Goal: Check status: Check status

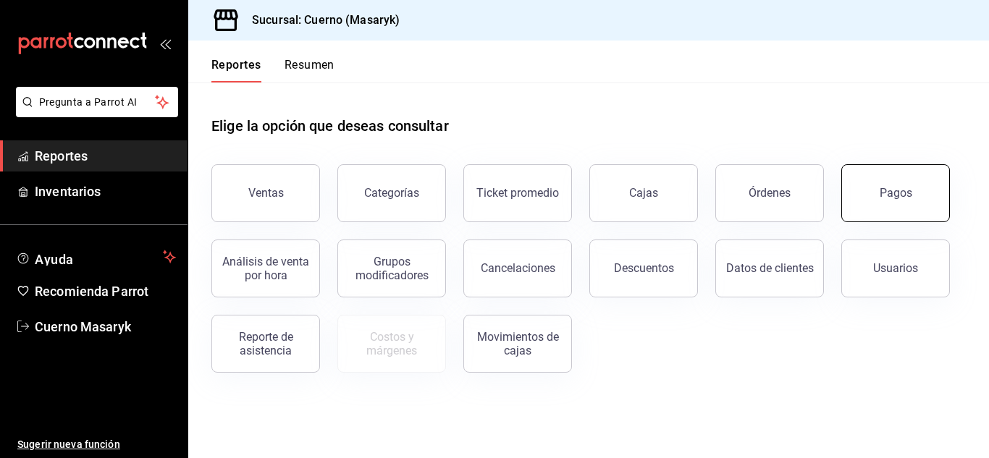
click at [915, 193] on button "Pagos" at bounding box center [896, 193] width 109 height 58
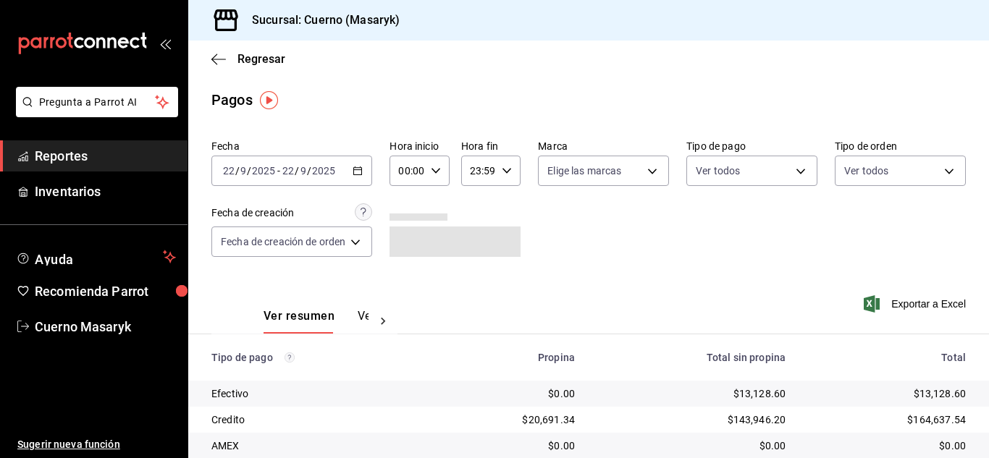
click at [443, 170] on div "00:00 Hora inicio" at bounding box center [419, 171] width 59 height 30
click at [406, 272] on span "04" at bounding box center [406, 275] width 6 height 12
type input "04:00"
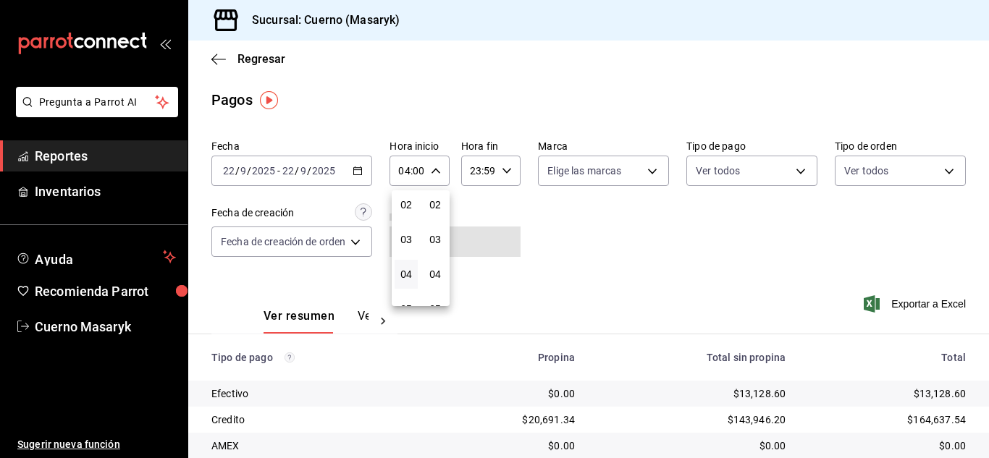
click at [654, 249] on div at bounding box center [494, 229] width 989 height 458
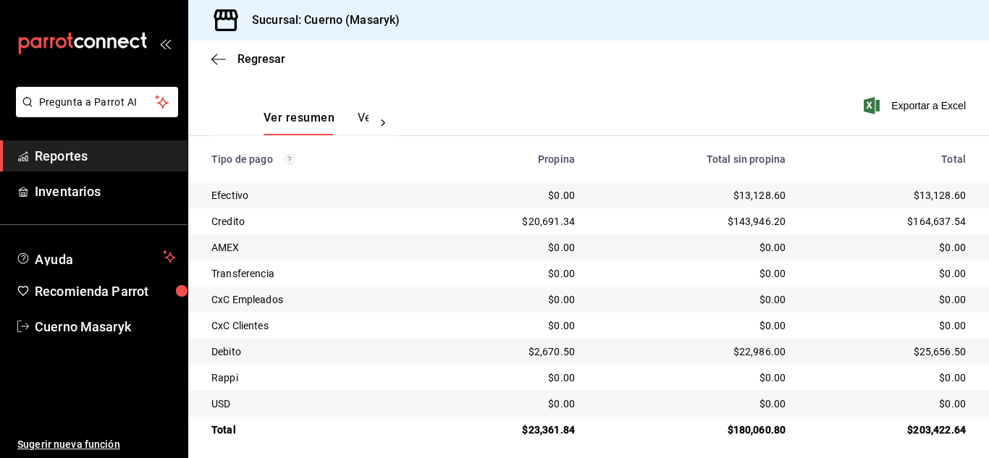
scroll to position [207, 0]
